Goal: Understand process/instructions: Learn how to perform a task or action

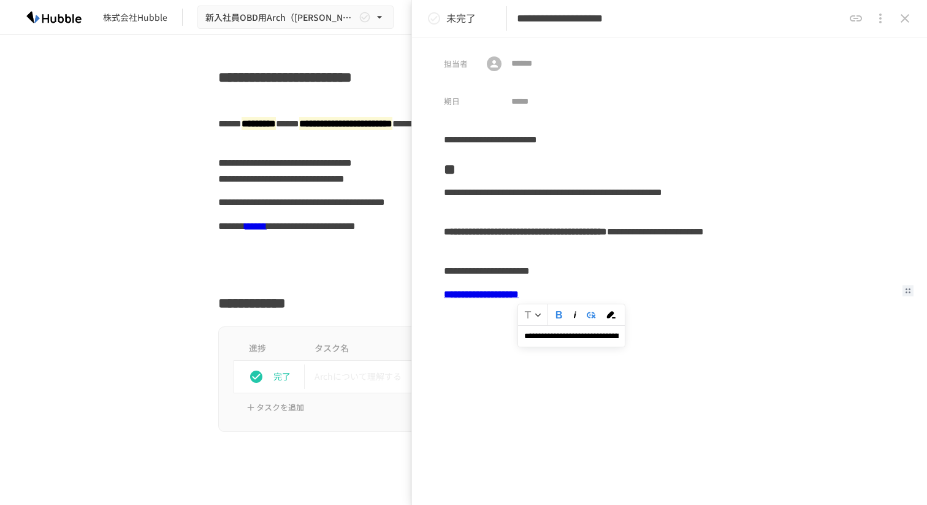
scroll to position [1223, 0]
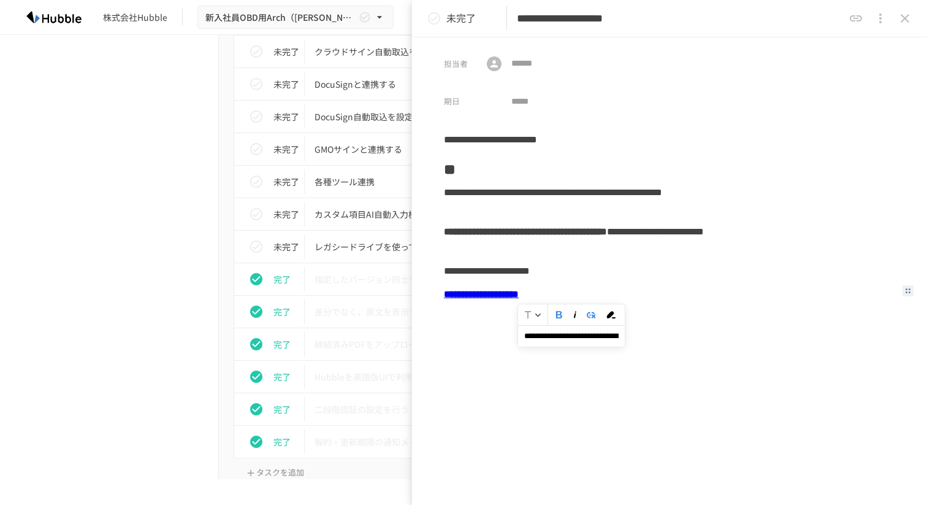
click at [623, 220] on div "**********" at bounding box center [669, 239] width 451 height 39
click at [902, 27] on button "close drawer" at bounding box center [905, 18] width 25 height 25
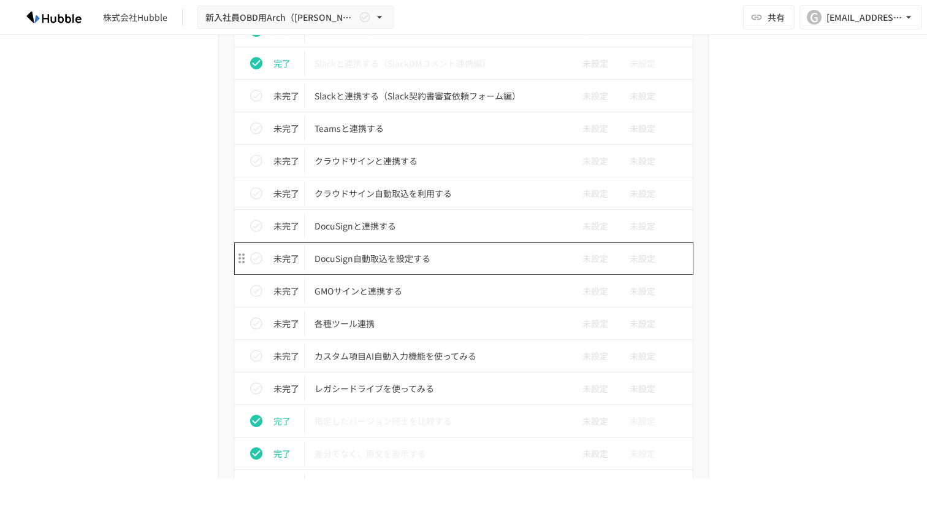
scroll to position [1080, 0]
click at [255, 131] on icon "status" at bounding box center [256, 129] width 12 height 12
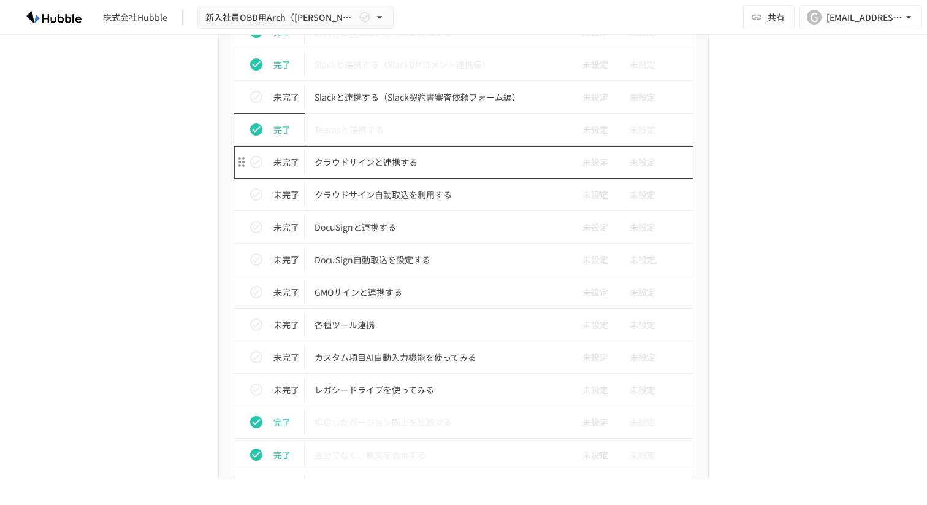
click at [410, 162] on p "クラウドサインと連携する" at bounding box center [438, 162] width 247 height 15
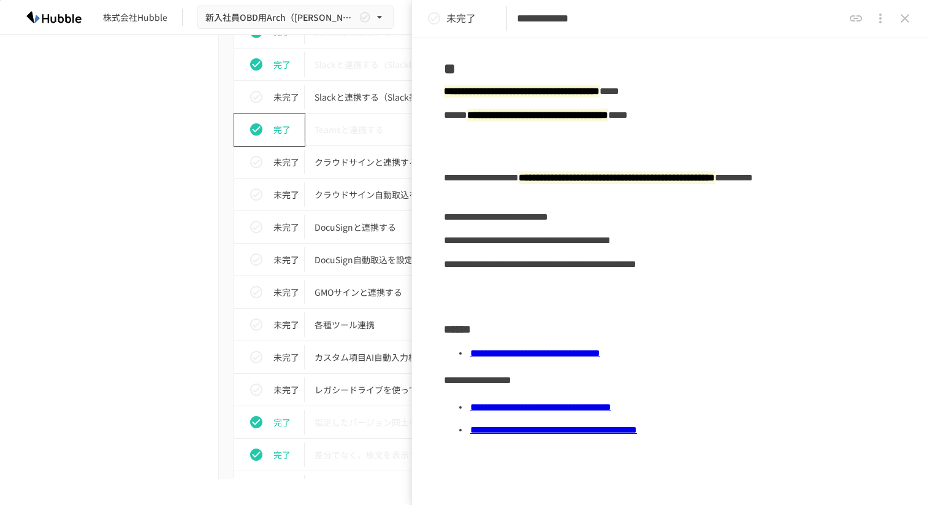
scroll to position [93, 0]
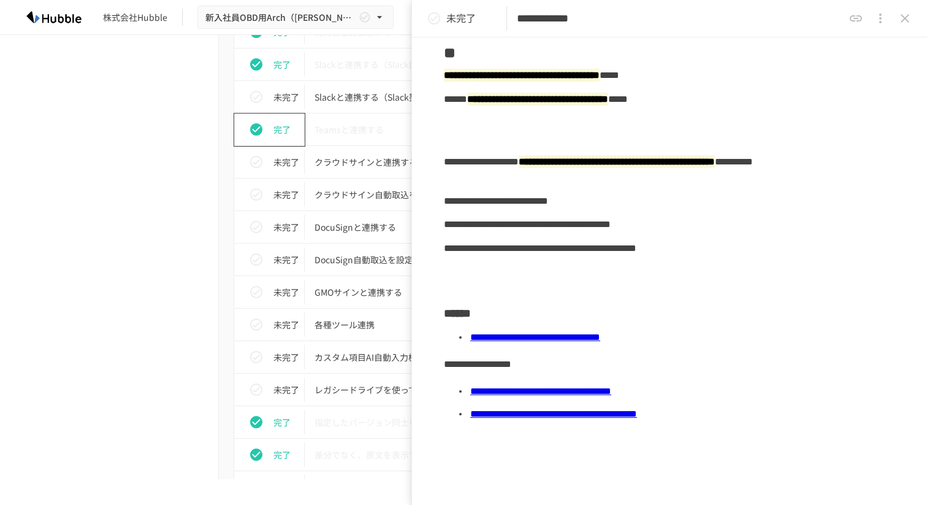
click at [910, 20] on icon "close drawer" at bounding box center [905, 18] width 15 height 15
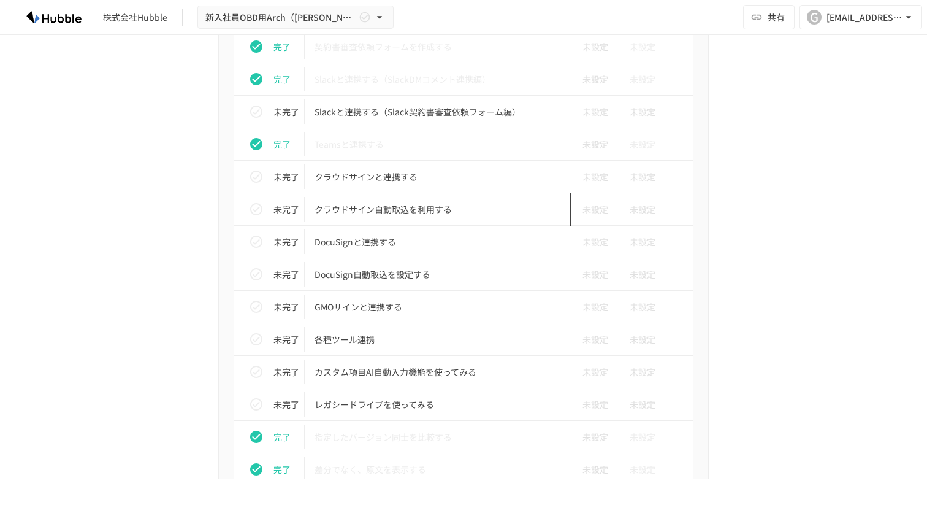
scroll to position [1083, 0]
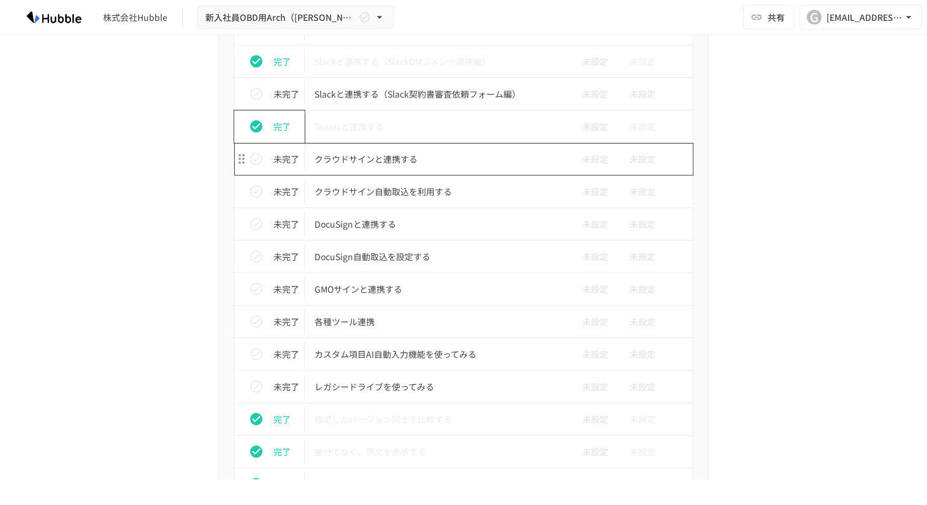
click at [451, 164] on p "クラウドサインと連携する" at bounding box center [438, 159] width 247 height 15
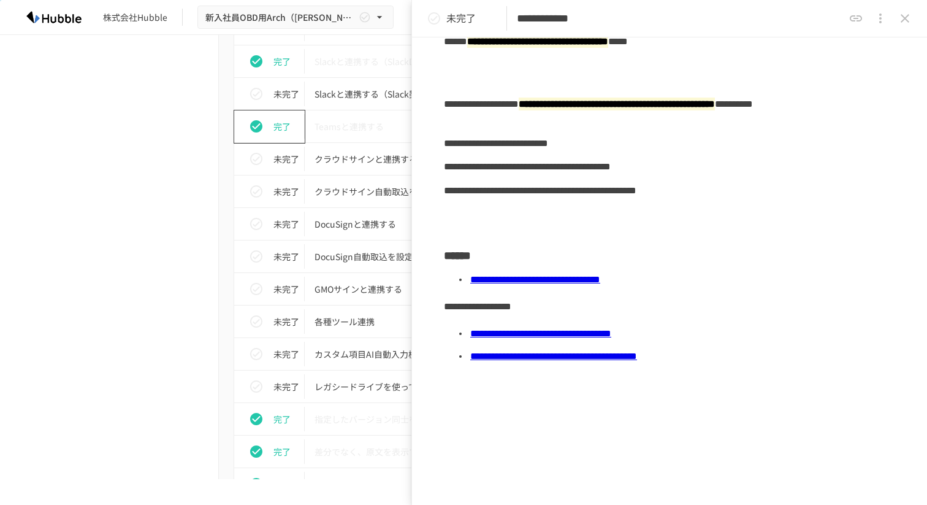
scroll to position [160, 0]
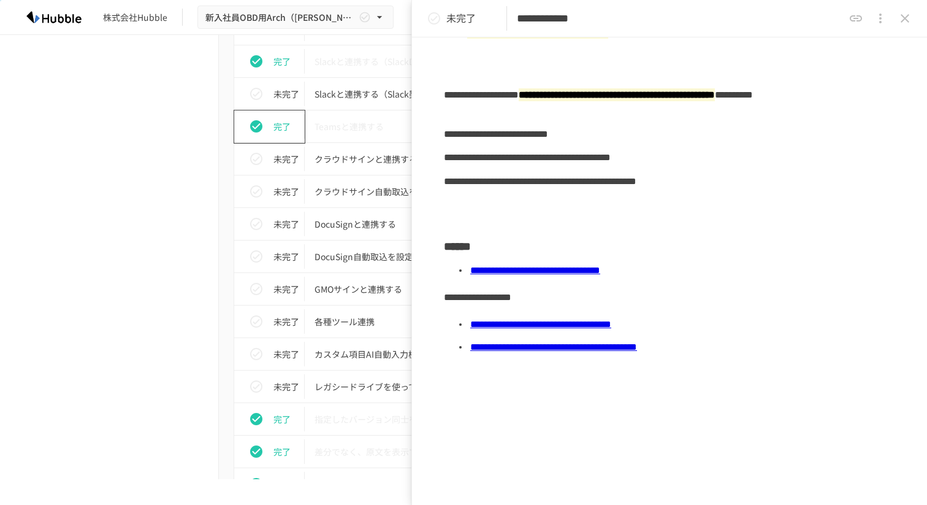
click at [594, 270] on link "**********" at bounding box center [535, 270] width 130 height 9
